Goal: Task Accomplishment & Management: Manage account settings

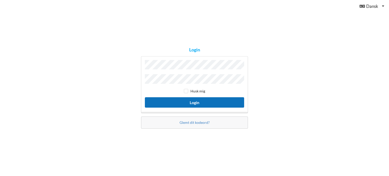
click at [206, 98] on button "Login" at bounding box center [194, 102] width 99 height 10
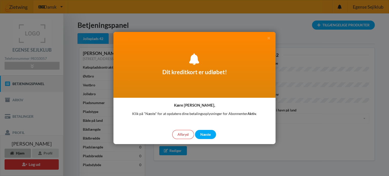
drag, startPoint x: 211, startPoint y: 135, endPoint x: 318, endPoint y: 145, distance: 107.5
click at [315, 152] on div "Dit kreditkort er udløbet! Kære Per Bang, Klik på "Næste" for at opdatere dine …" at bounding box center [194, 88] width 389 height 176
click at [319, 139] on div at bounding box center [194, 88] width 389 height 176
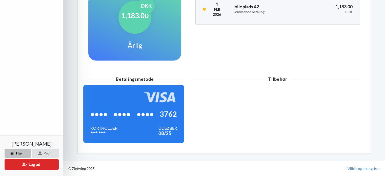
scroll to position [137, 0]
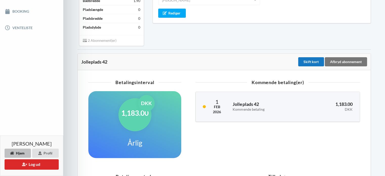
click at [311, 64] on div "Skift kort" at bounding box center [311, 61] width 26 height 9
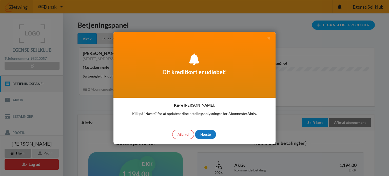
click at [203, 133] on div "Næste" at bounding box center [205, 134] width 21 height 9
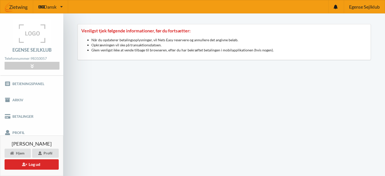
drag, startPoint x: 26, startPoint y: 115, endPoint x: 222, endPoint y: 31, distance: 213.3
click at [26, 115] on link "Betalinger" at bounding box center [31, 116] width 63 height 16
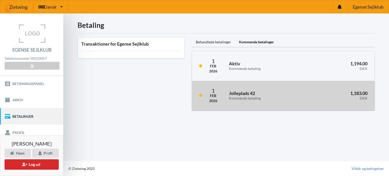
click at [241, 96] on div "Kommende betaling" at bounding box center [265, 98] width 73 height 4
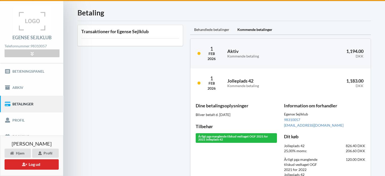
scroll to position [7, 0]
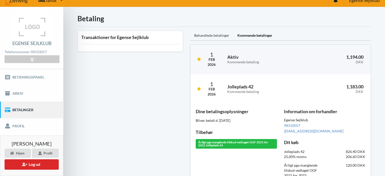
click at [212, 36] on div "Behandlede betalinger" at bounding box center [211, 36] width 43 height 10
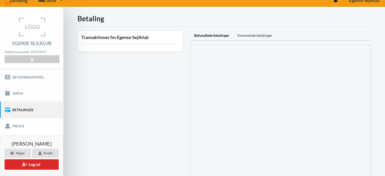
scroll to position [0, 0]
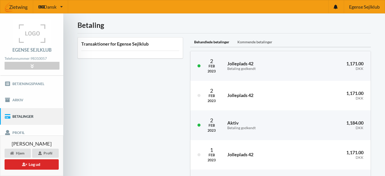
click at [253, 39] on div "Kommende betalinger" at bounding box center [254, 42] width 43 height 10
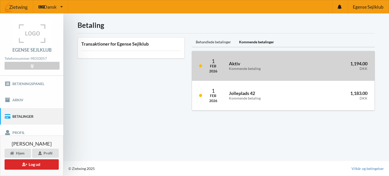
click at [229, 61] on h3 "Aktiv Kommende betaling" at bounding box center [265, 66] width 73 height 10
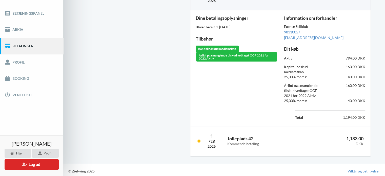
scroll to position [72, 0]
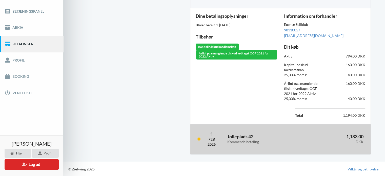
click at [235, 137] on h3 "Jolleplads 42 Kommende betaling" at bounding box center [263, 139] width 72 height 10
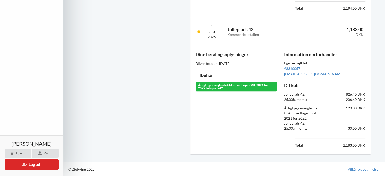
scroll to position [0, 0]
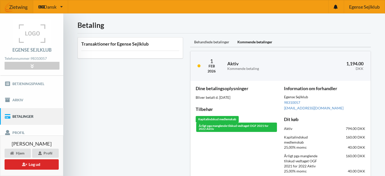
click at [19, 5] on img at bounding box center [16, 6] width 33 height 15
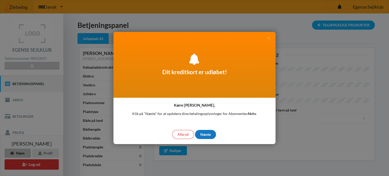
click at [204, 134] on div "Næste" at bounding box center [205, 134] width 21 height 9
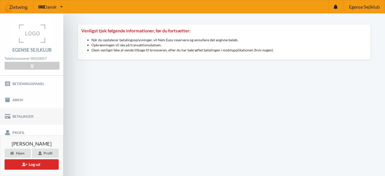
click at [29, 113] on link "Betalinger" at bounding box center [31, 116] width 63 height 16
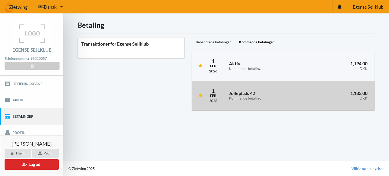
click at [237, 98] on div "Kommende betaling" at bounding box center [265, 98] width 73 height 4
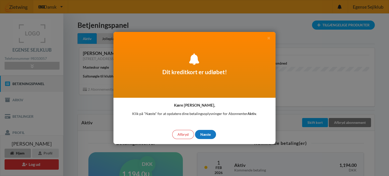
click at [206, 134] on div "Næste" at bounding box center [205, 134] width 21 height 9
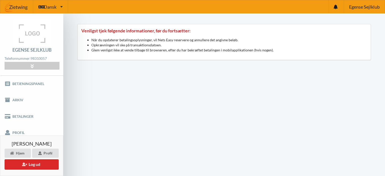
scroll to position [150, 0]
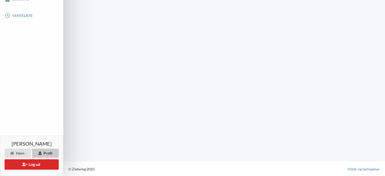
click at [46, 150] on div "Profil" at bounding box center [45, 153] width 27 height 9
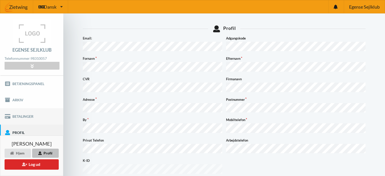
click at [24, 113] on link "Betalinger" at bounding box center [31, 116] width 63 height 16
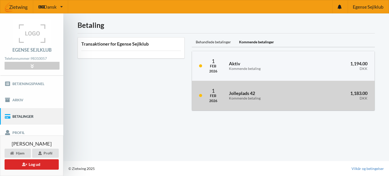
click at [226, 95] on div "Jolleplads 42 Kommende betaling" at bounding box center [265, 95] width 80 height 16
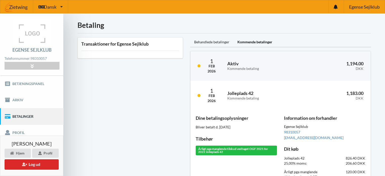
click at [255, 38] on div "Kommende betalinger" at bounding box center [254, 42] width 43 height 10
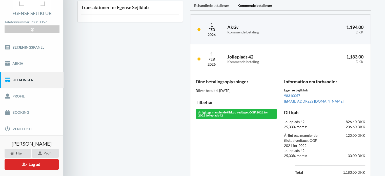
scroll to position [64, 0]
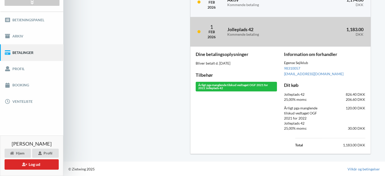
click at [214, 32] on div "Feb" at bounding box center [211, 31] width 8 height 5
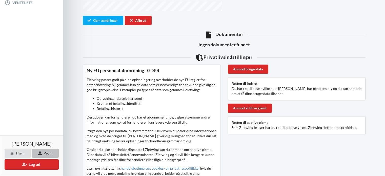
scroll to position [189, 0]
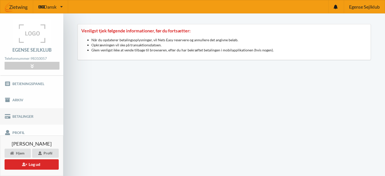
click at [17, 114] on link "Betalinger" at bounding box center [31, 116] width 63 height 16
click at [28, 116] on link "Betalinger" at bounding box center [31, 116] width 63 height 16
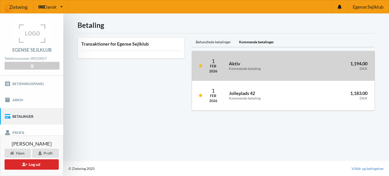
click at [356, 63] on h3 "1,194.00 DKK" at bounding box center [338, 66] width 58 height 10
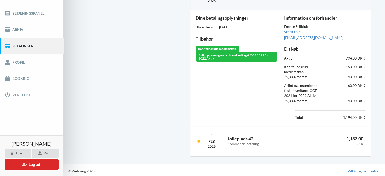
scroll to position [72, 0]
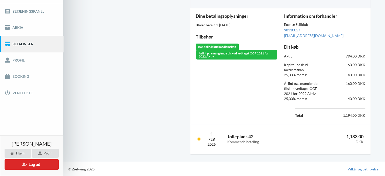
click at [348, 115] on td "1,194.00 DKK" at bounding box center [340, 115] width 50 height 7
click at [244, 58] on div "Årligt pga manglende tilskud vedtaget OGF 2021 for 2022 Aktiv" at bounding box center [236, 55] width 81 height 10
click at [243, 54] on div "Årligt pga manglende tilskud vedtaget OGF 2021 for 2022 Aktiv" at bounding box center [236, 55] width 81 height 10
click at [242, 54] on div "Årligt pga manglende tilskud vedtaget OGF 2021 for 2022 Aktiv" at bounding box center [236, 55] width 81 height 10
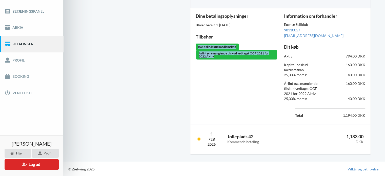
click at [242, 54] on div "Årligt pga manglende tilskud vedtaget OGF 2021 for 2022 Aktiv" at bounding box center [236, 55] width 81 height 10
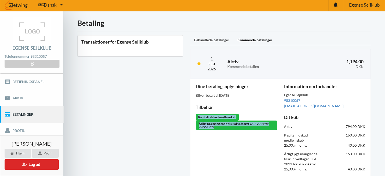
scroll to position [0, 0]
